Goal: Task Accomplishment & Management: Complete application form

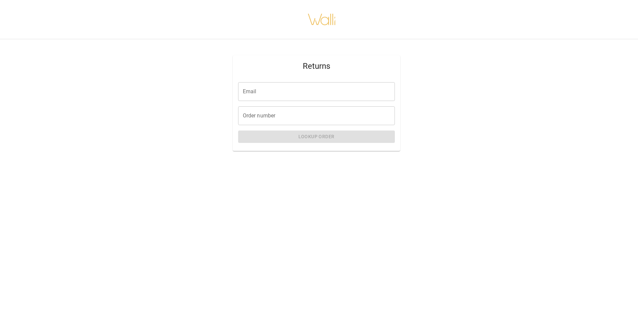
click at [278, 99] on input "Email" at bounding box center [316, 91] width 157 height 19
type input "**********"
click at [281, 109] on input "Order number" at bounding box center [316, 115] width 157 height 19
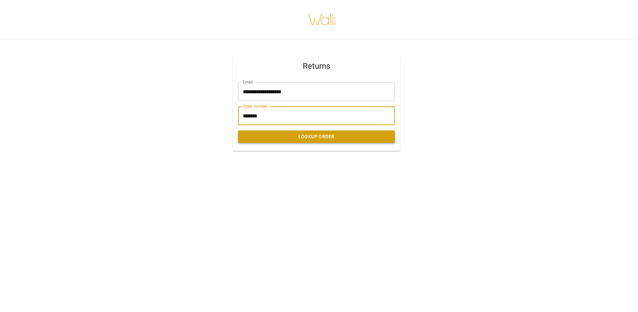
type input "*******"
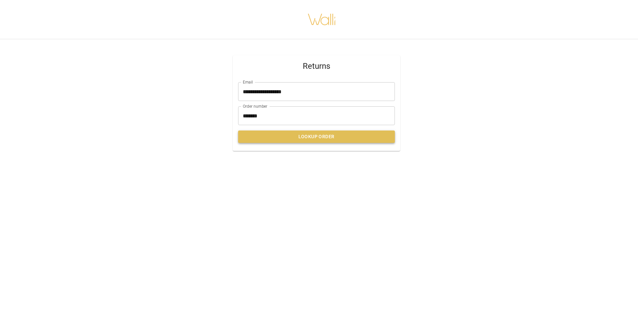
click at [329, 136] on button "Lookup Order" at bounding box center [316, 136] width 157 height 12
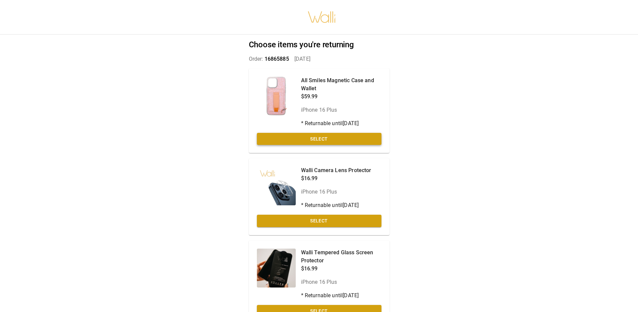
click at [322, 138] on button "Select" at bounding box center [319, 139] width 125 height 12
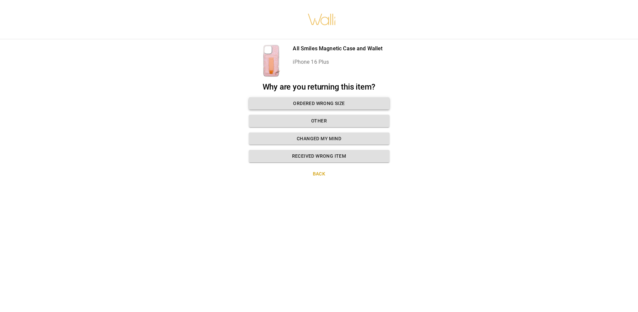
click at [348, 101] on button "Ordered wrong size" at bounding box center [319, 103] width 141 height 12
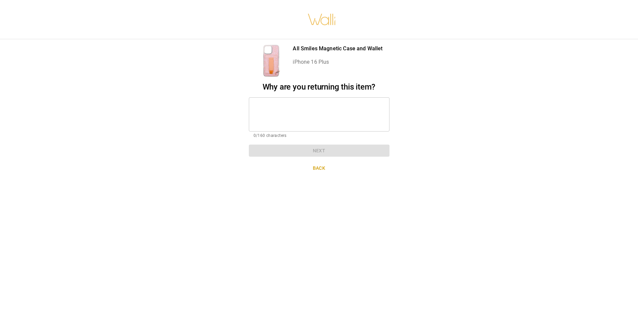
click at [349, 101] on div "* ​" at bounding box center [319, 114] width 141 height 34
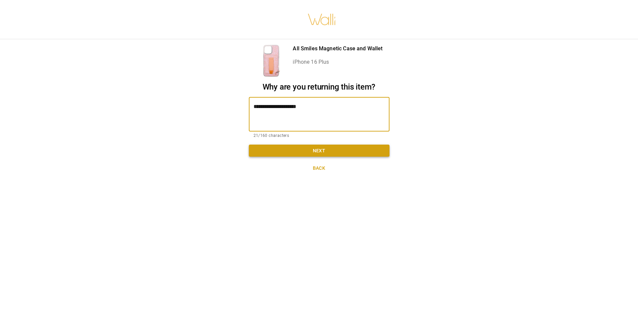
type textarea "**********"
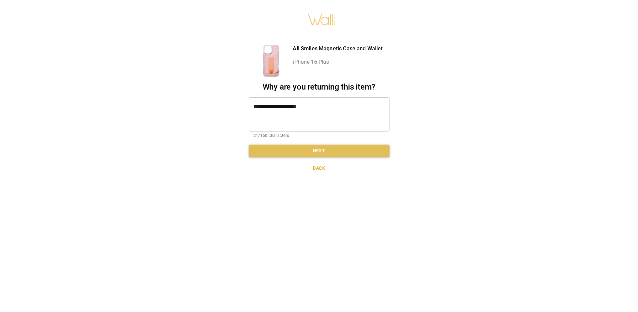
click at [347, 150] on button "Next" at bounding box center [319, 150] width 141 height 12
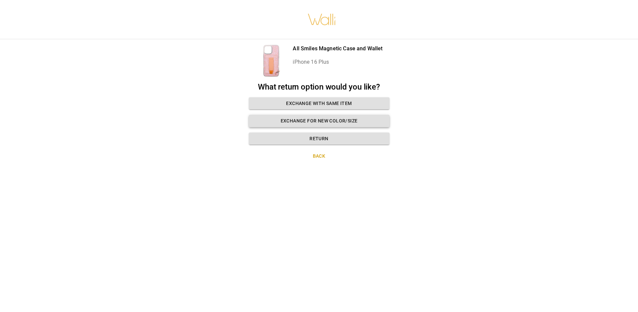
click at [358, 120] on button "Exchange for new color/size" at bounding box center [319, 121] width 141 height 12
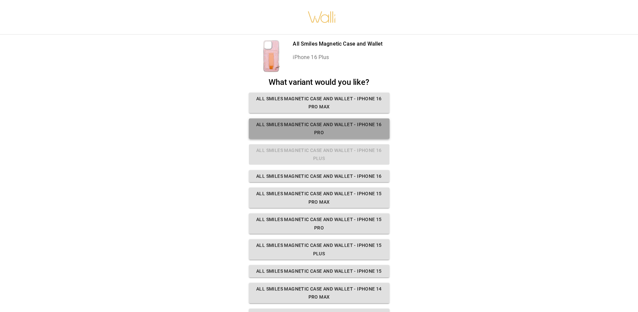
click at [363, 131] on button "All Smiles Magnetic Case and Wallet - iPhone 16 Pro" at bounding box center [319, 128] width 141 height 20
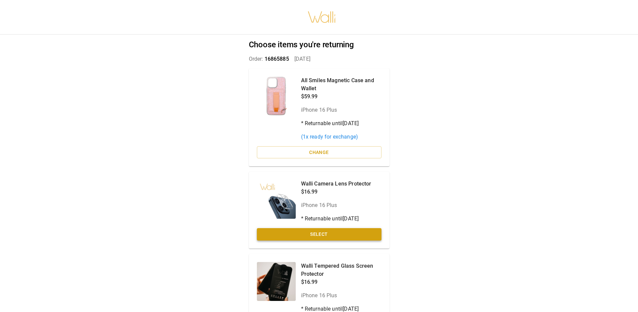
click at [355, 233] on button "Select" at bounding box center [319, 234] width 125 height 12
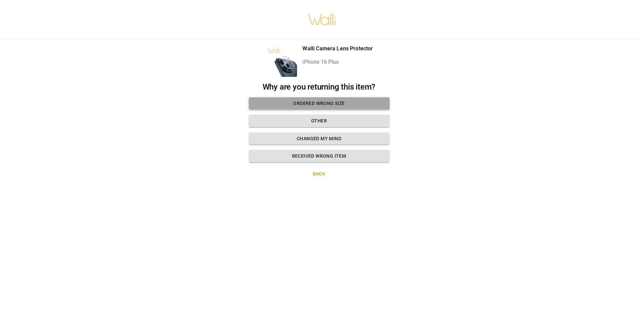
click at [330, 101] on button "Ordered wrong size" at bounding box center [319, 103] width 141 height 12
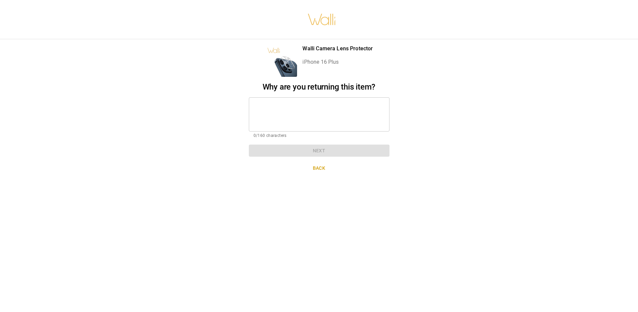
click at [329, 103] on textarea at bounding box center [319, 114] width 131 height 23
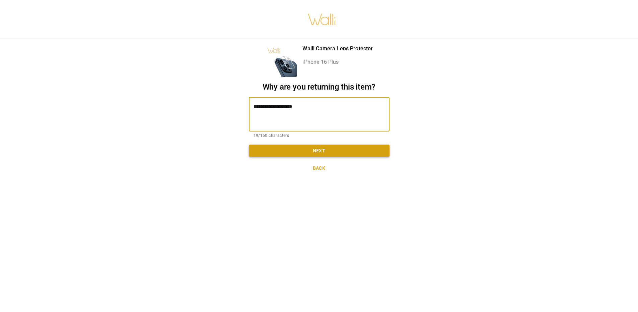
type textarea "**********"
click at [330, 153] on button "Next" at bounding box center [319, 150] width 141 height 12
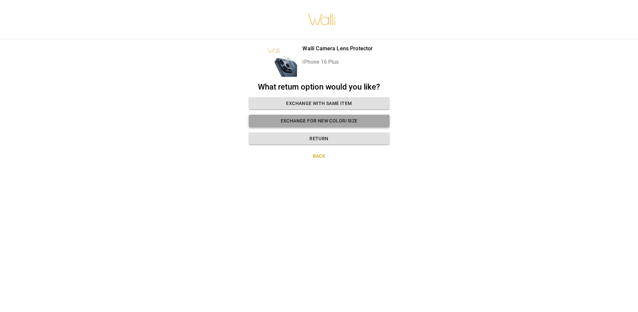
click at [339, 120] on button "Exchange for new color/size" at bounding box center [319, 121] width 141 height 12
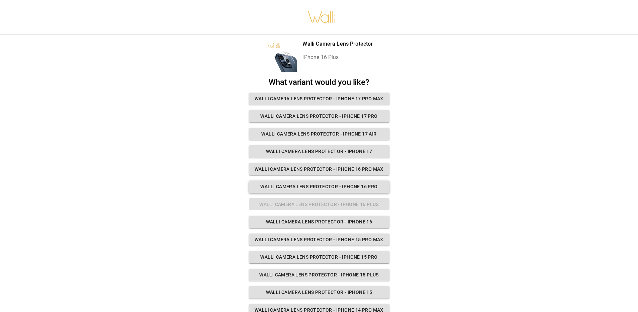
click at [367, 187] on button "Walli Camera Lens Protector - iPhone 16 Pro" at bounding box center [319, 186] width 141 height 12
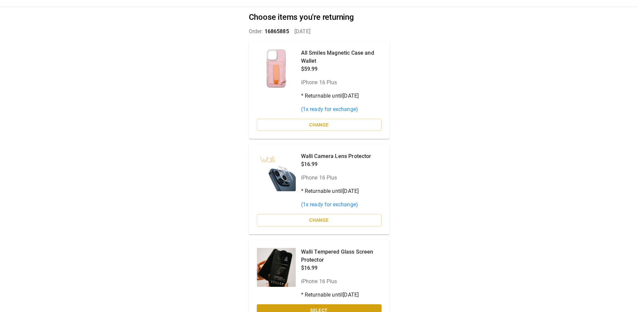
scroll to position [66, 0]
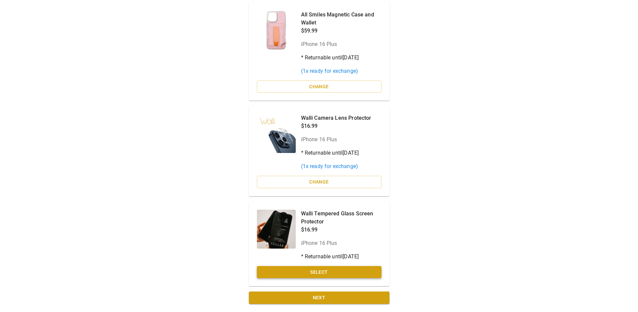
click at [334, 272] on button "Select" at bounding box center [319, 272] width 125 height 12
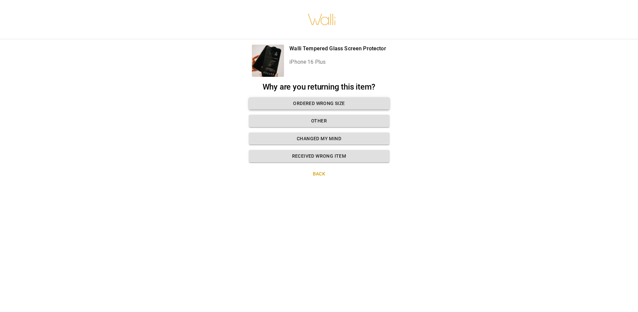
click at [333, 99] on button "Ordered wrong size" at bounding box center [319, 103] width 141 height 12
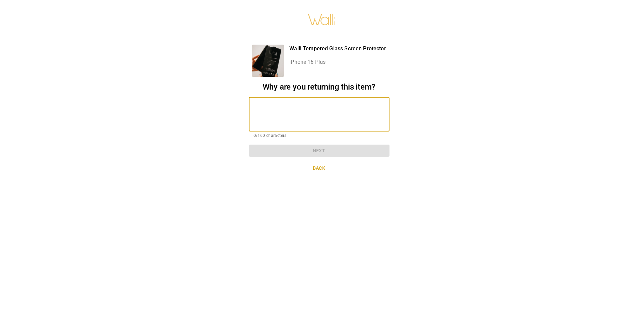
click at [333, 103] on textarea at bounding box center [319, 114] width 131 height 23
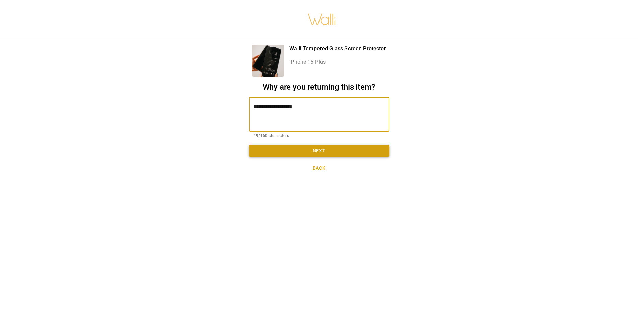
type textarea "**********"
click at [331, 146] on button "Next" at bounding box center [319, 150] width 141 height 12
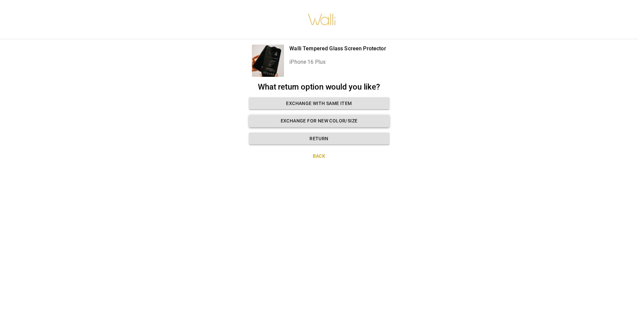
click at [346, 116] on button "Exchange for new color/size" at bounding box center [319, 121] width 141 height 12
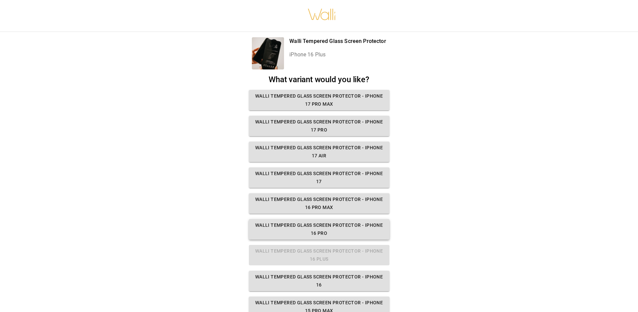
click at [368, 226] on button "Walli Tempered Glass Screen Protector - iPhone 16 Pro" at bounding box center [319, 229] width 141 height 20
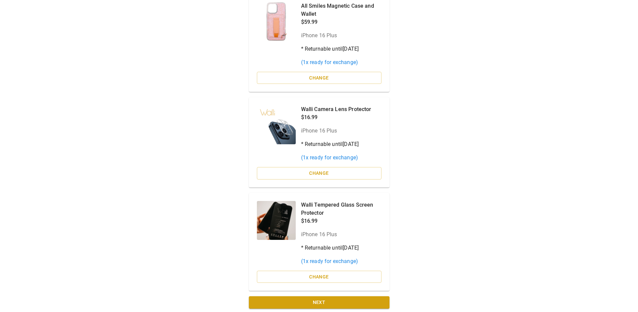
scroll to position [79, 0]
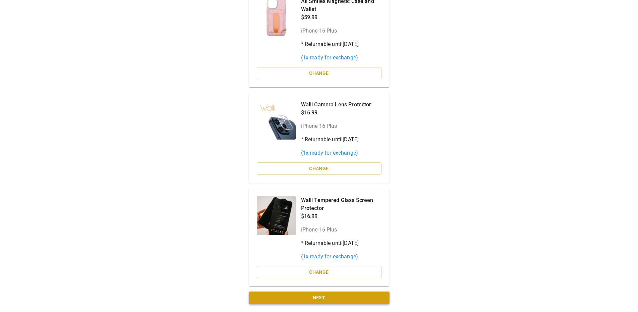
click at [352, 297] on button "Next" at bounding box center [319, 297] width 141 height 12
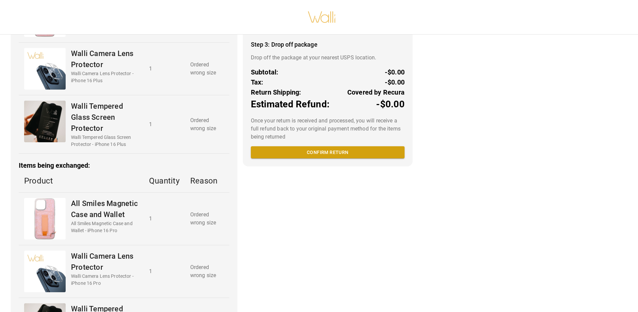
scroll to position [0, 0]
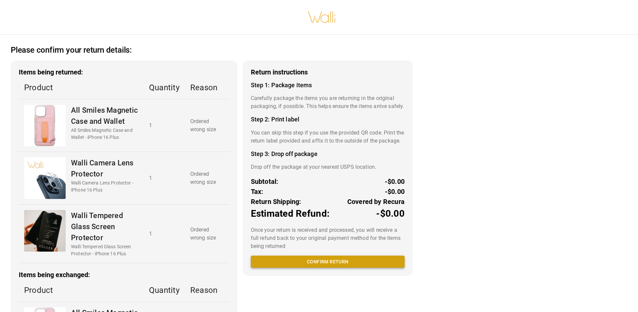
click at [312, 268] on button "Confirm return" at bounding box center [328, 261] width 154 height 12
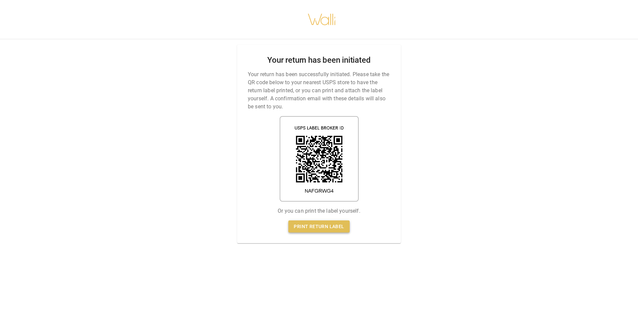
click at [324, 222] on link "Print return label" at bounding box center [318, 226] width 61 height 12
